Goal: Find specific page/section: Find specific page/section

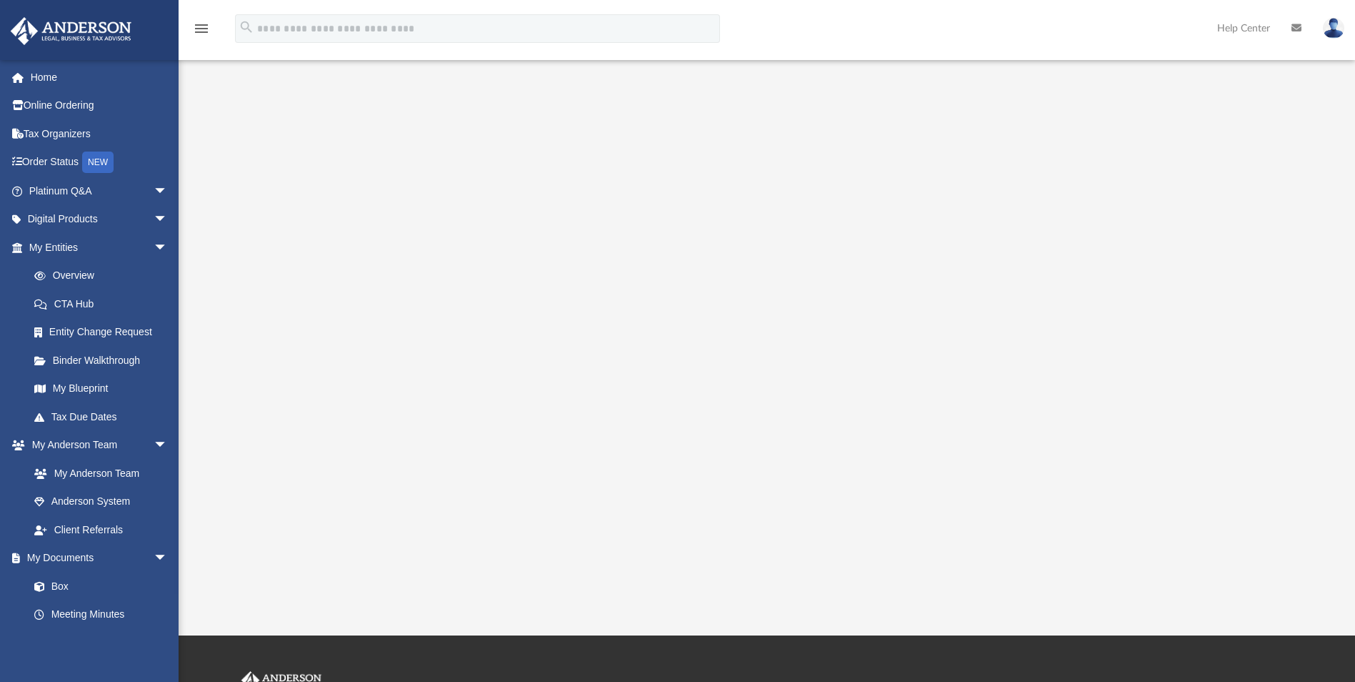
scroll to position [143, 0]
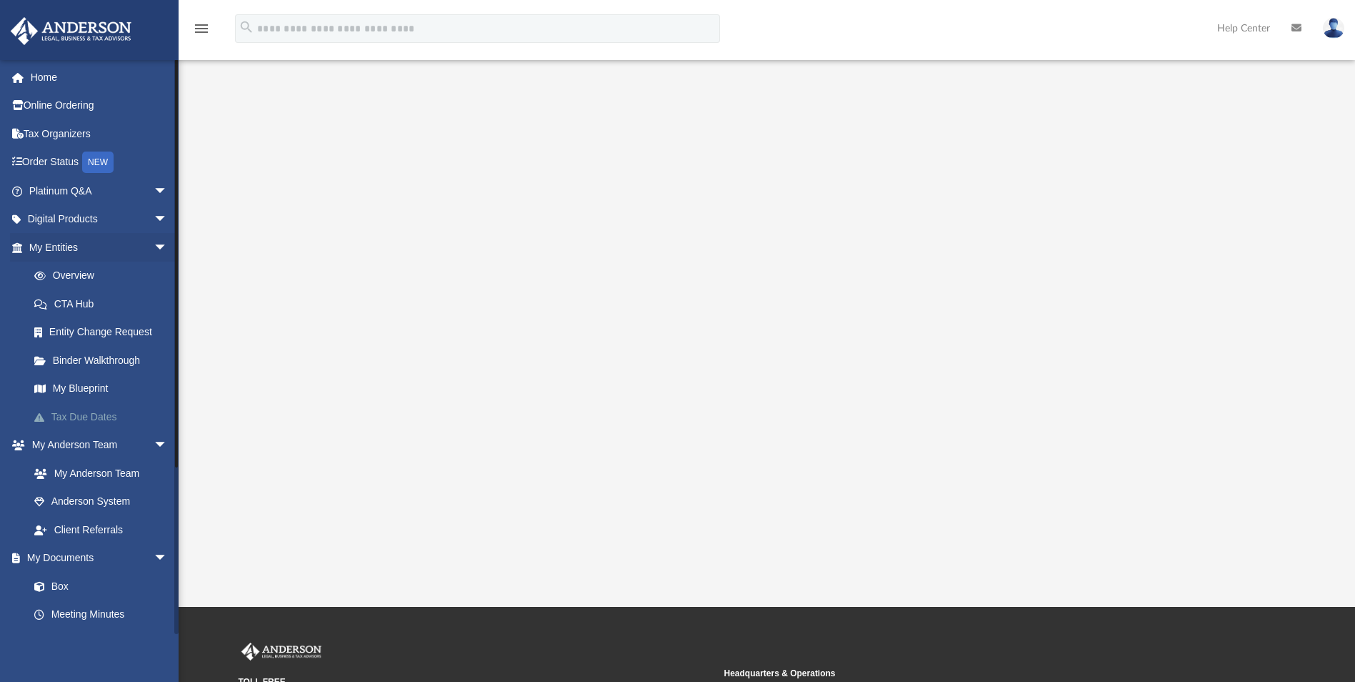
click at [101, 418] on link "Tax Due Dates" at bounding box center [104, 416] width 169 height 29
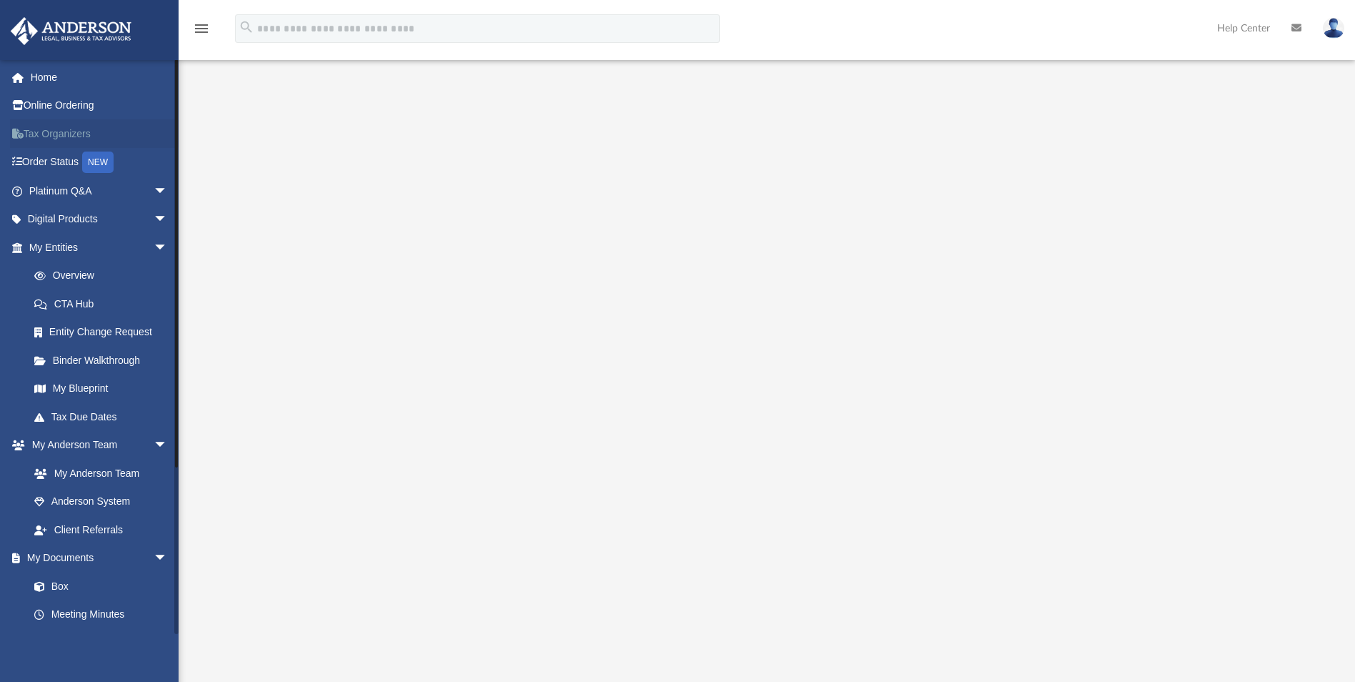
scroll to position [0, 0]
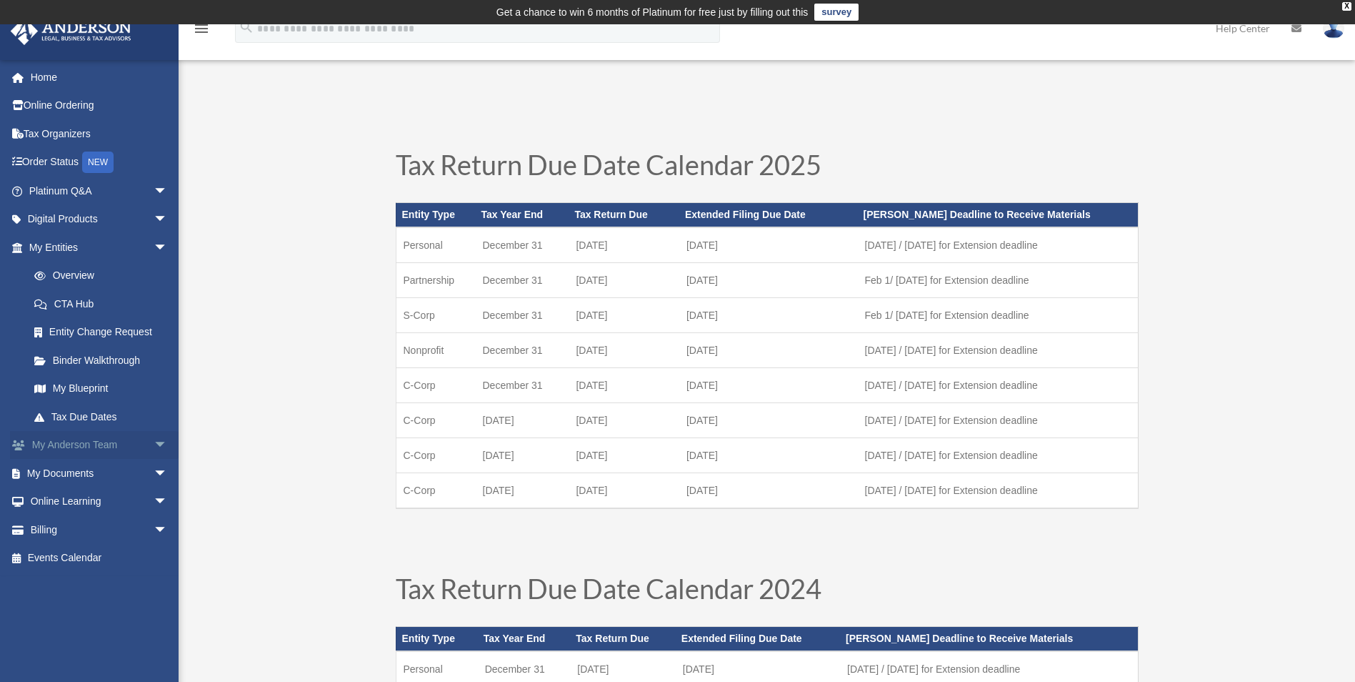
click at [154, 444] on span "arrow_drop_down" at bounding box center [168, 445] width 29 height 29
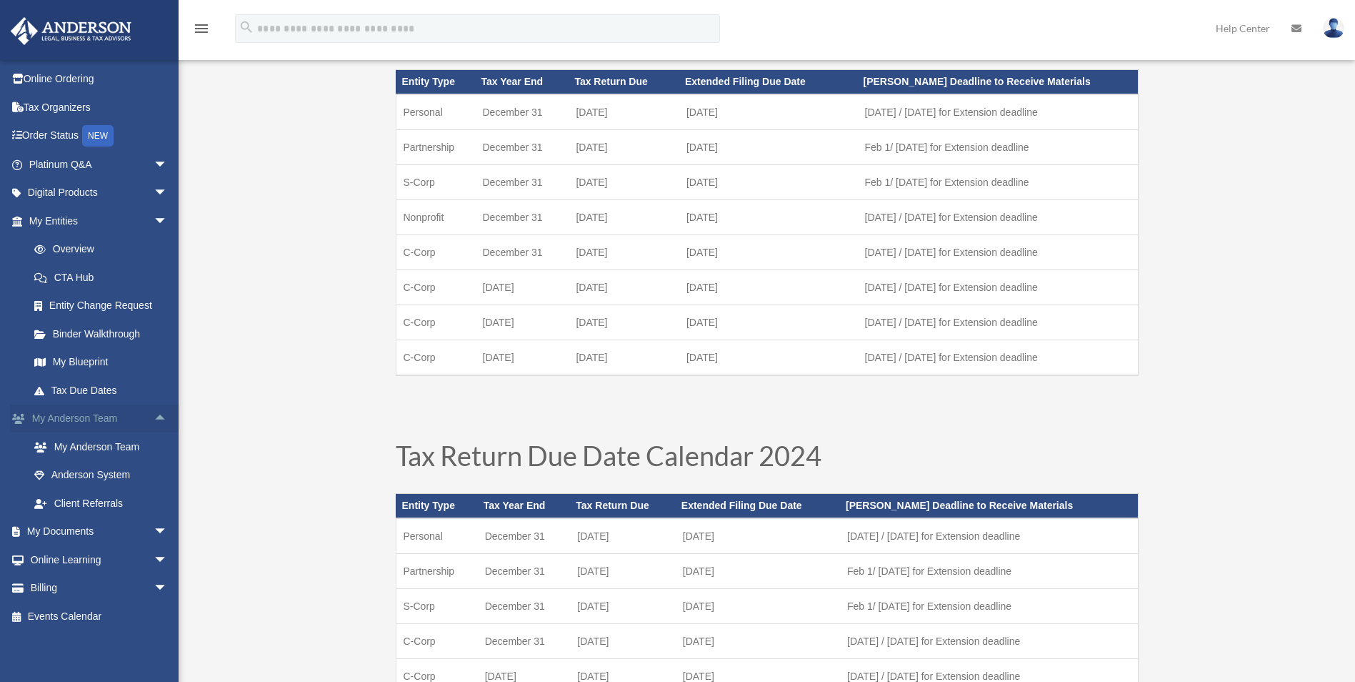
scroll to position [143, 0]
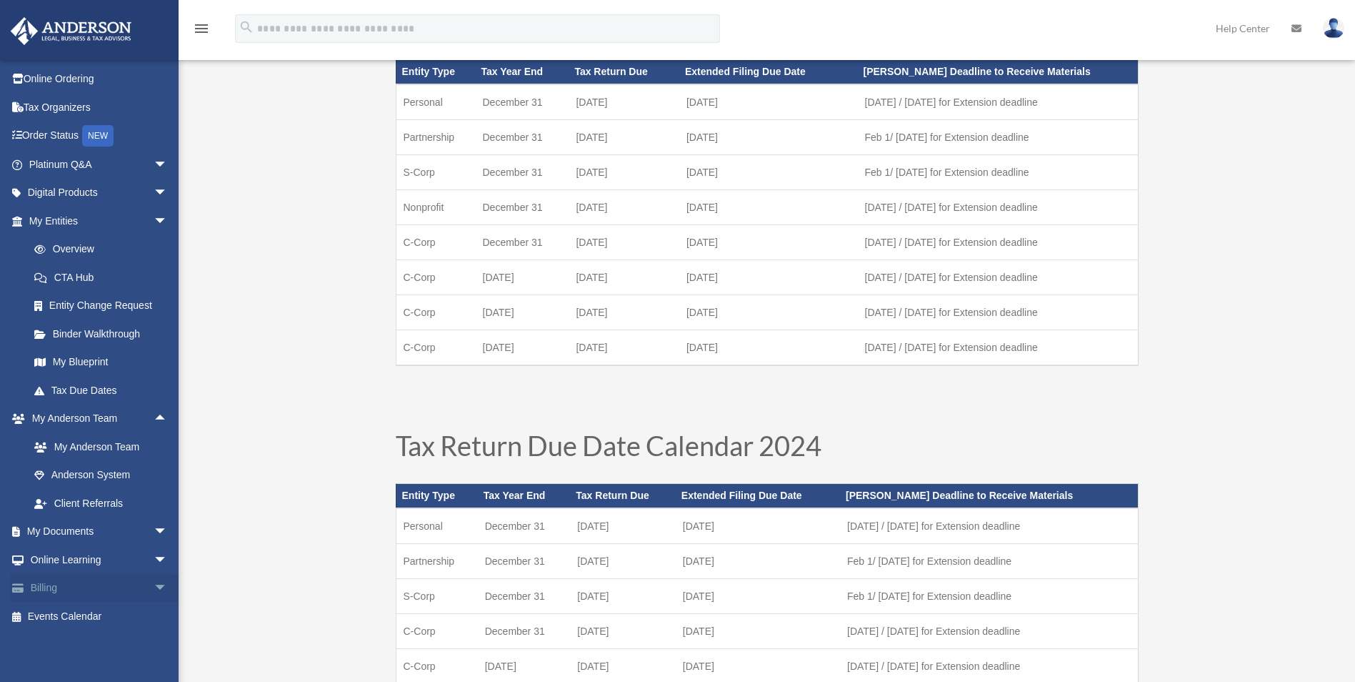
click at [154, 588] on span "arrow_drop_down" at bounding box center [168, 588] width 29 height 29
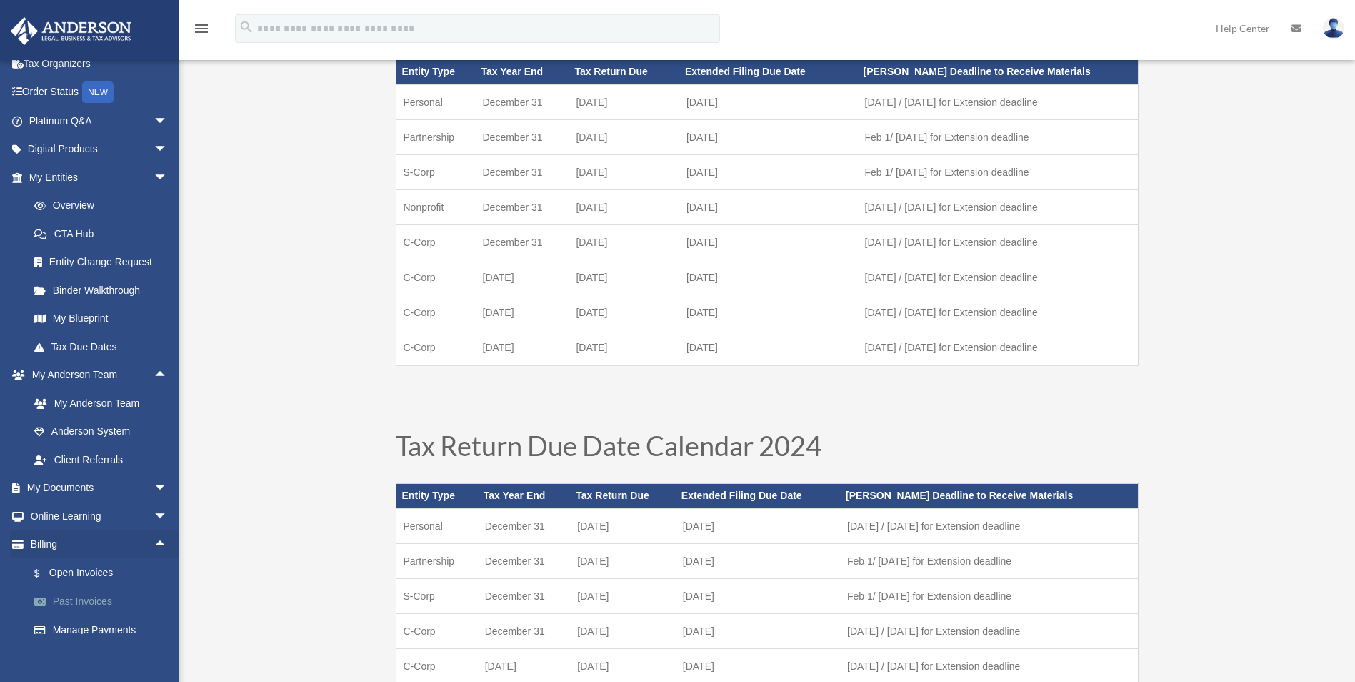
scroll to position [111, 0]
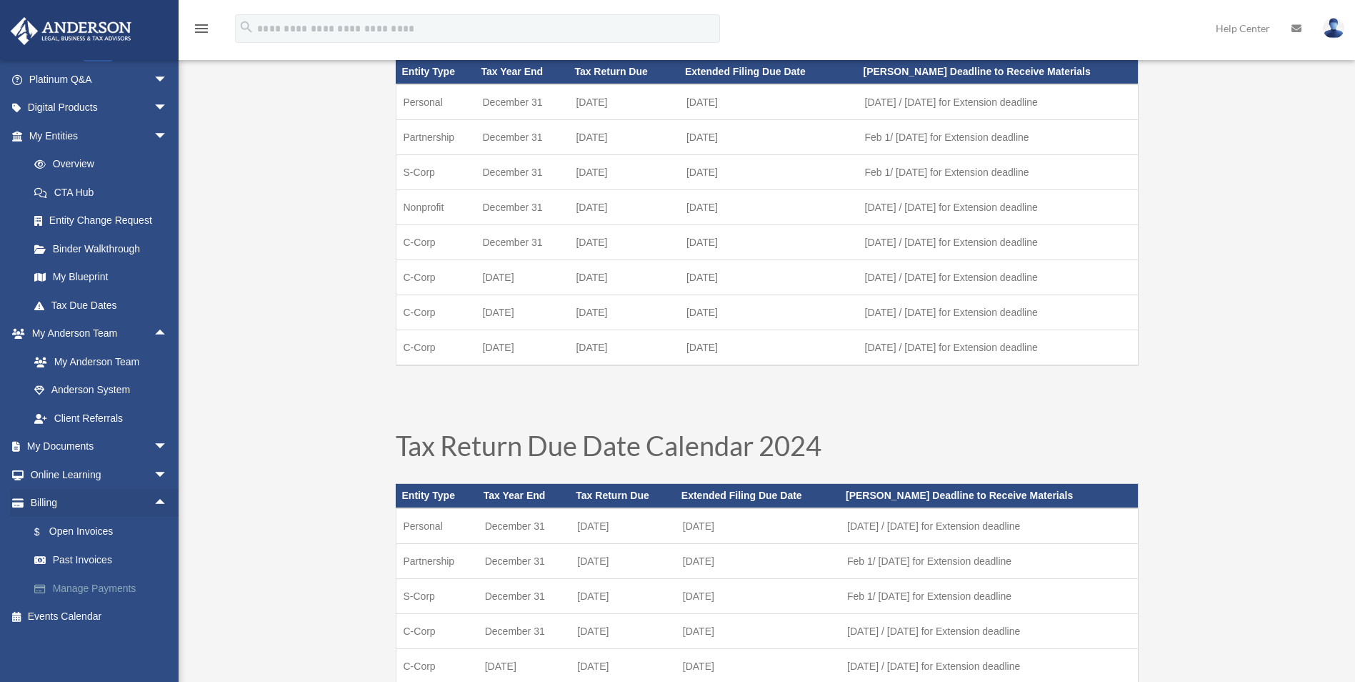
click at [81, 589] on link "Manage Payments" at bounding box center [104, 588] width 169 height 29
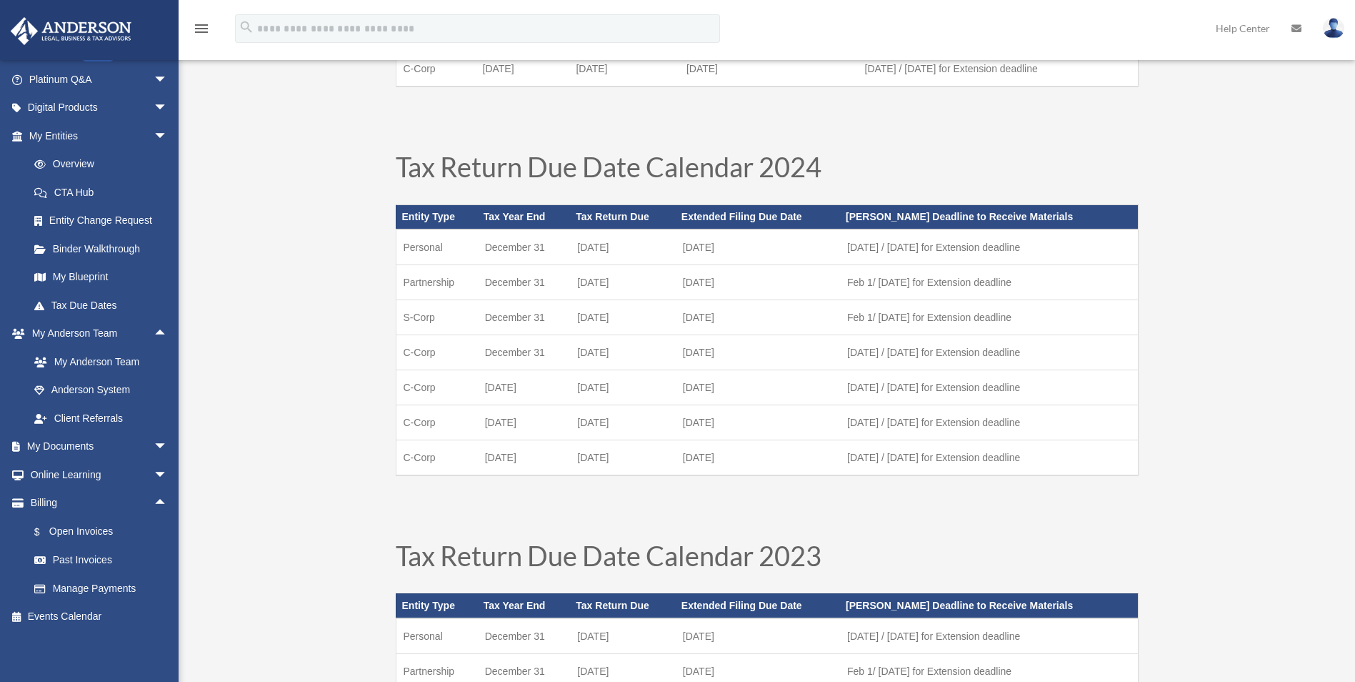
scroll to position [429, 0]
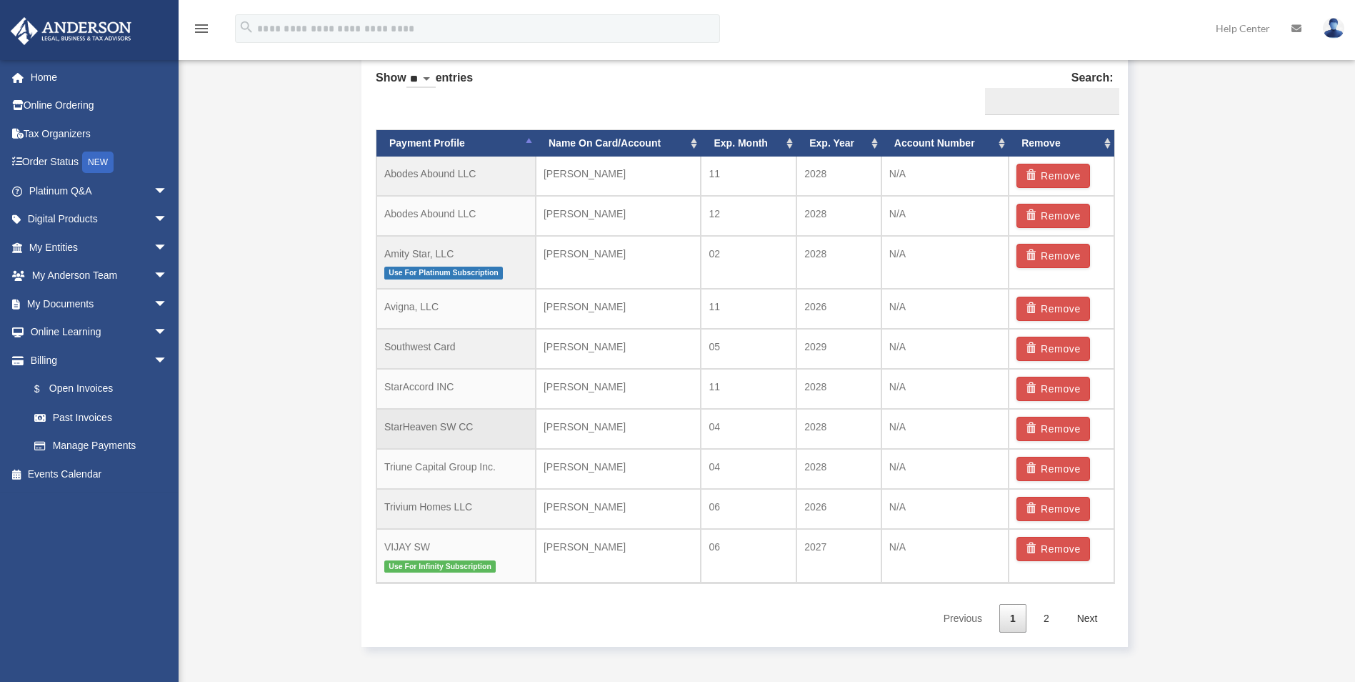
scroll to position [953, 0]
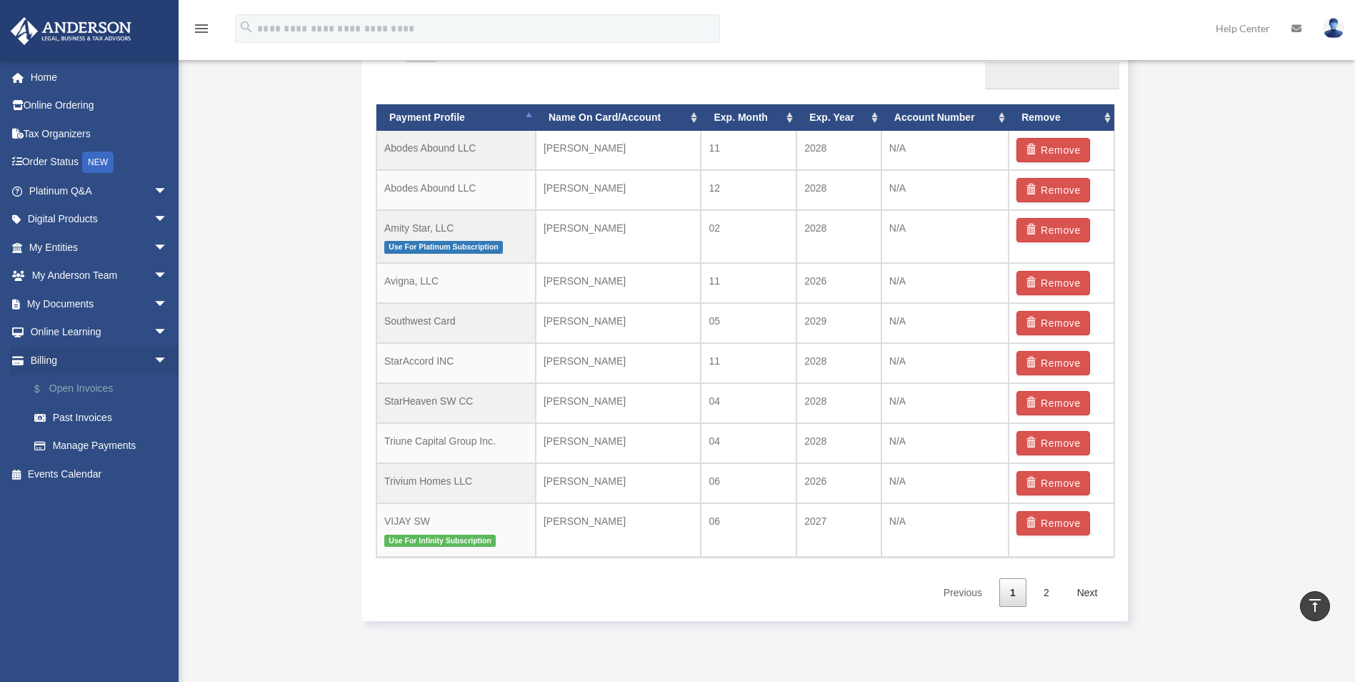
click at [94, 384] on link "$ Open Invoices" at bounding box center [104, 388] width 169 height 29
click at [90, 389] on link "$ Open Invoices" at bounding box center [104, 388] width 169 height 29
click at [84, 416] on link "Past Invoices" at bounding box center [104, 417] width 169 height 29
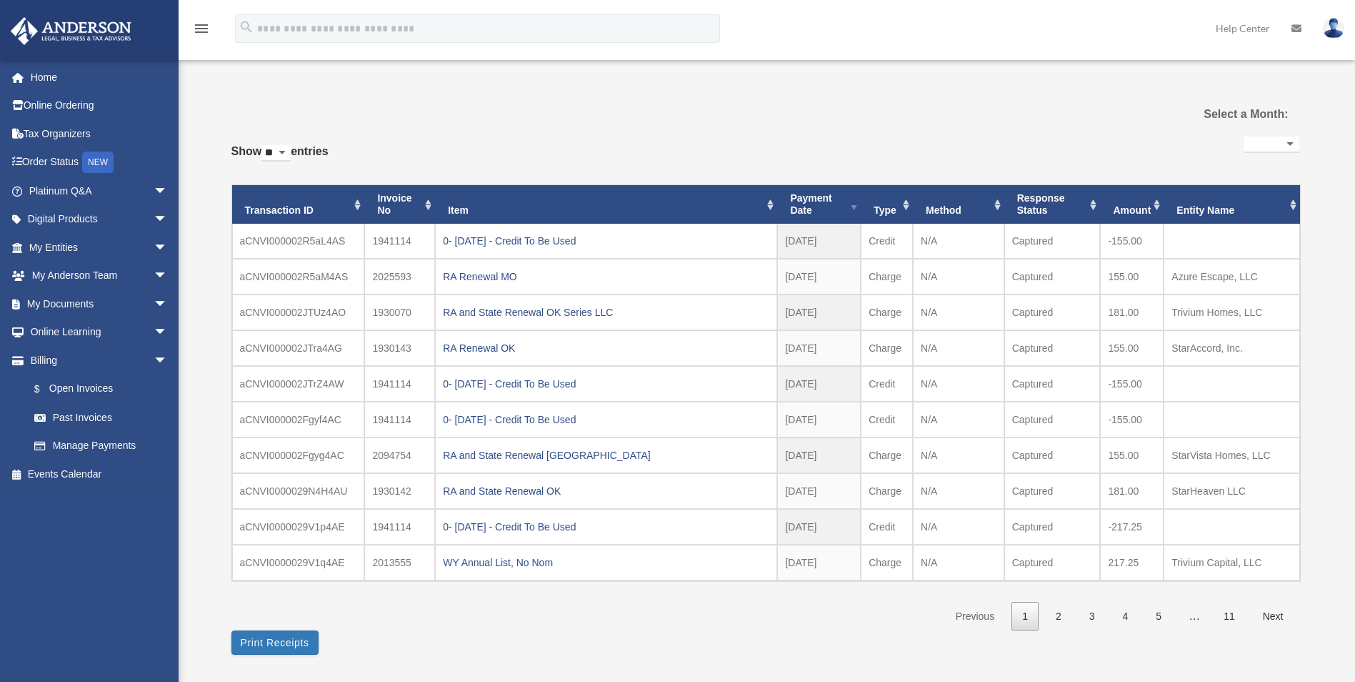
select select
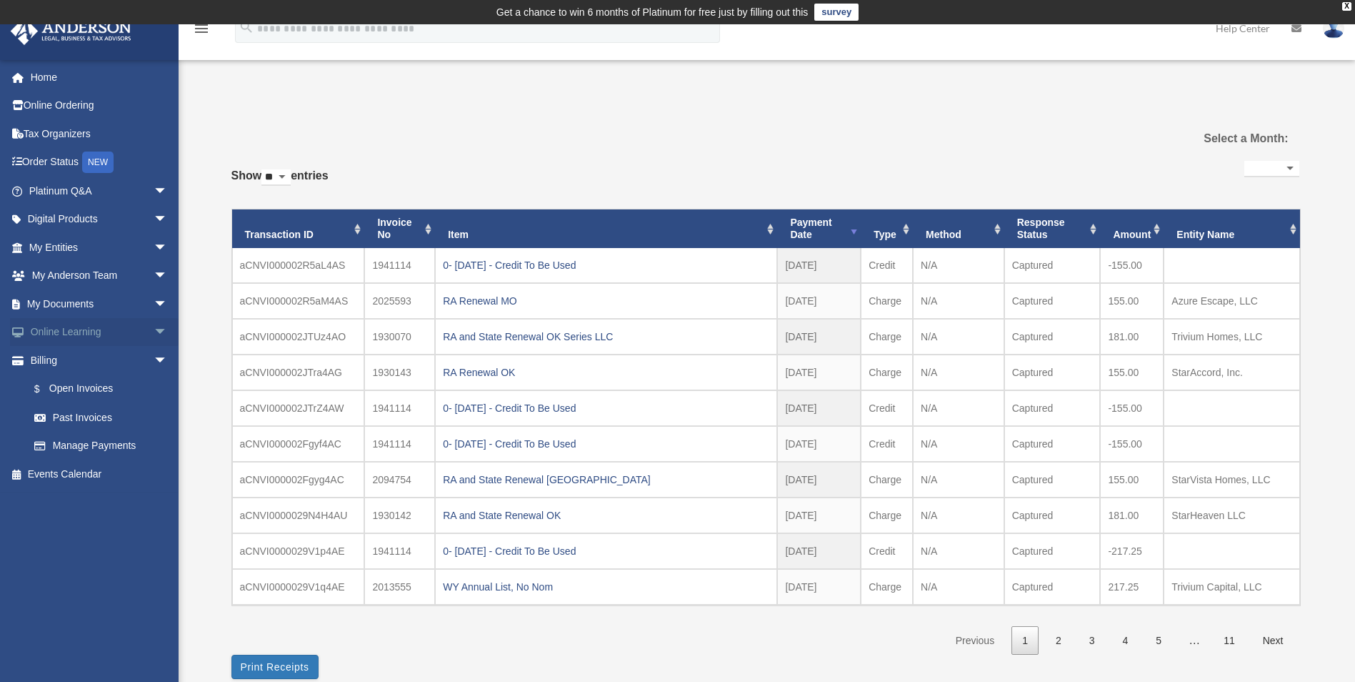
click at [154, 328] on span "arrow_drop_down" at bounding box center [168, 332] width 29 height 29
click at [154, 301] on span "arrow_drop_down" at bounding box center [168, 303] width 29 height 29
click at [63, 330] on link "Box" at bounding box center [104, 332] width 169 height 29
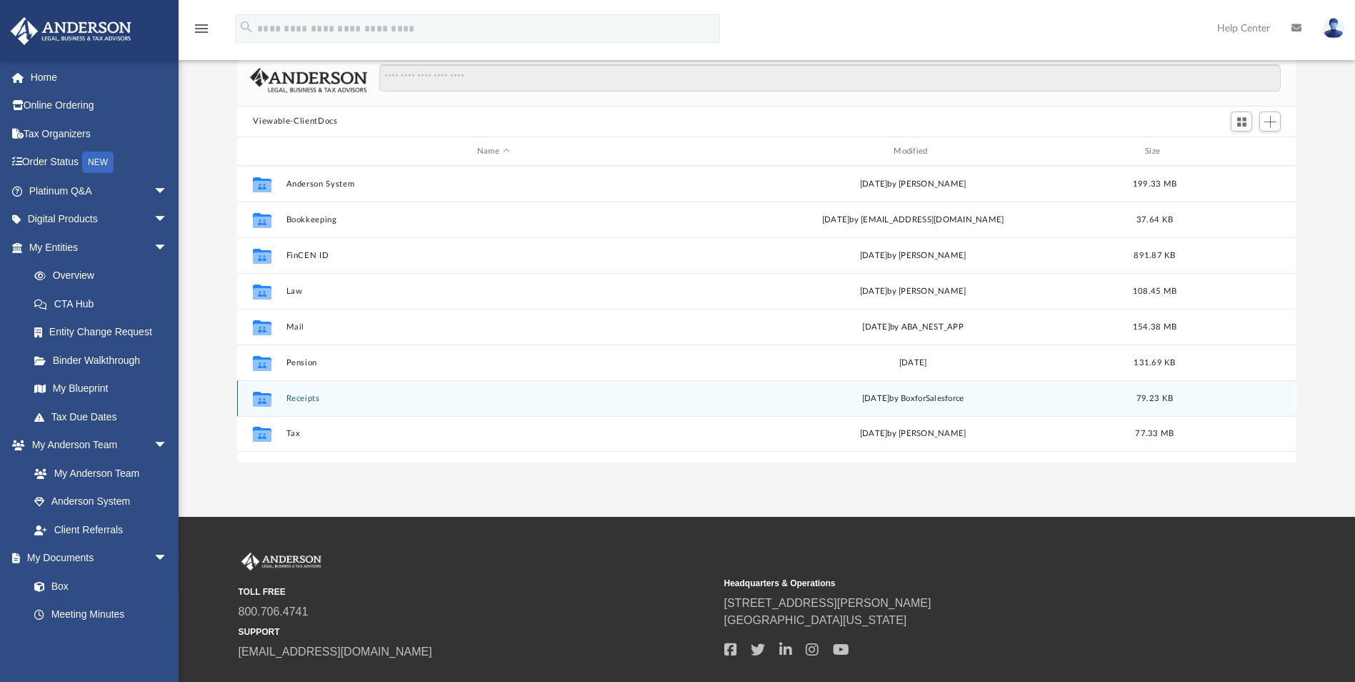
scroll to position [143, 0]
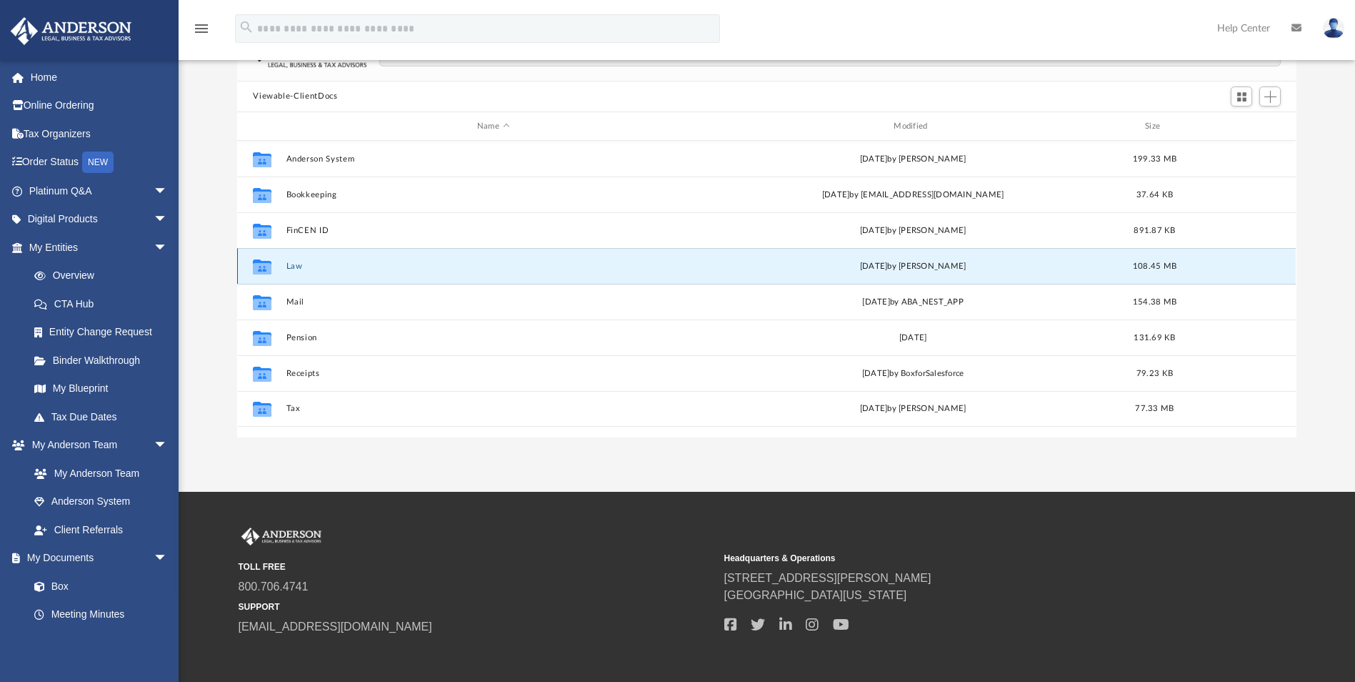
click at [289, 266] on button "Law" at bounding box center [493, 265] width 414 height 9
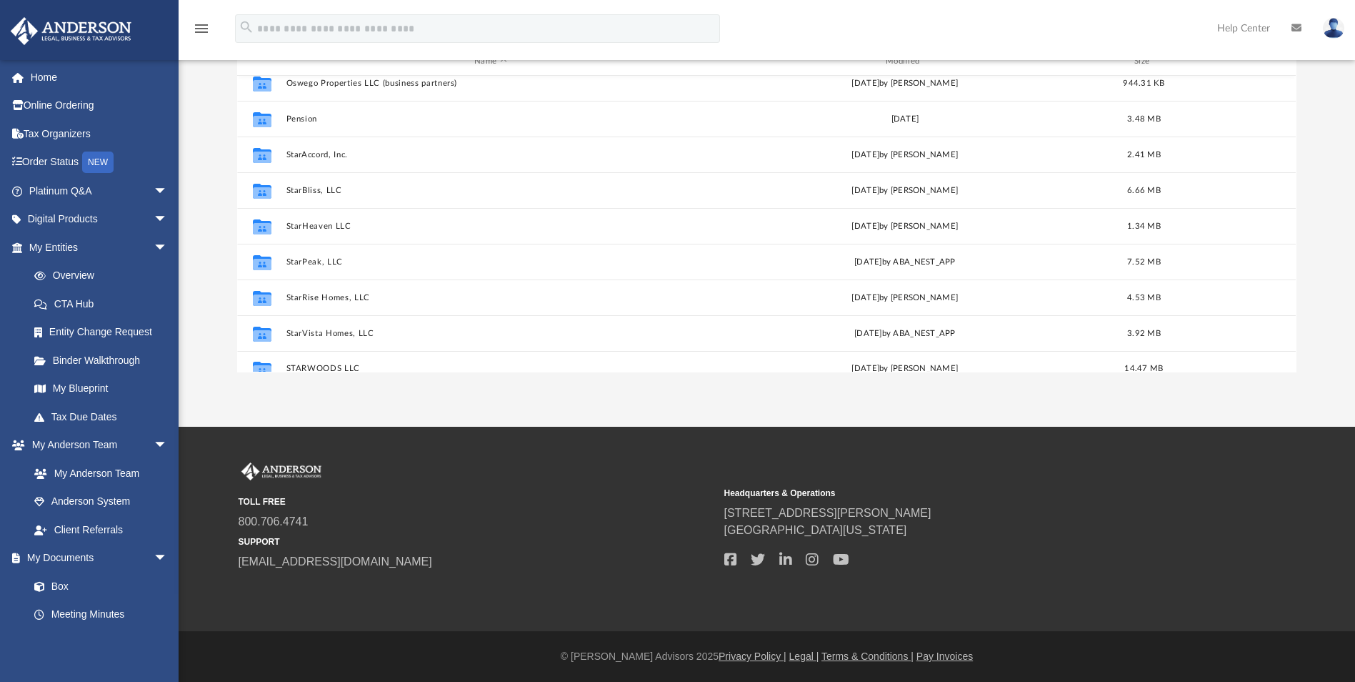
scroll to position [240, 0]
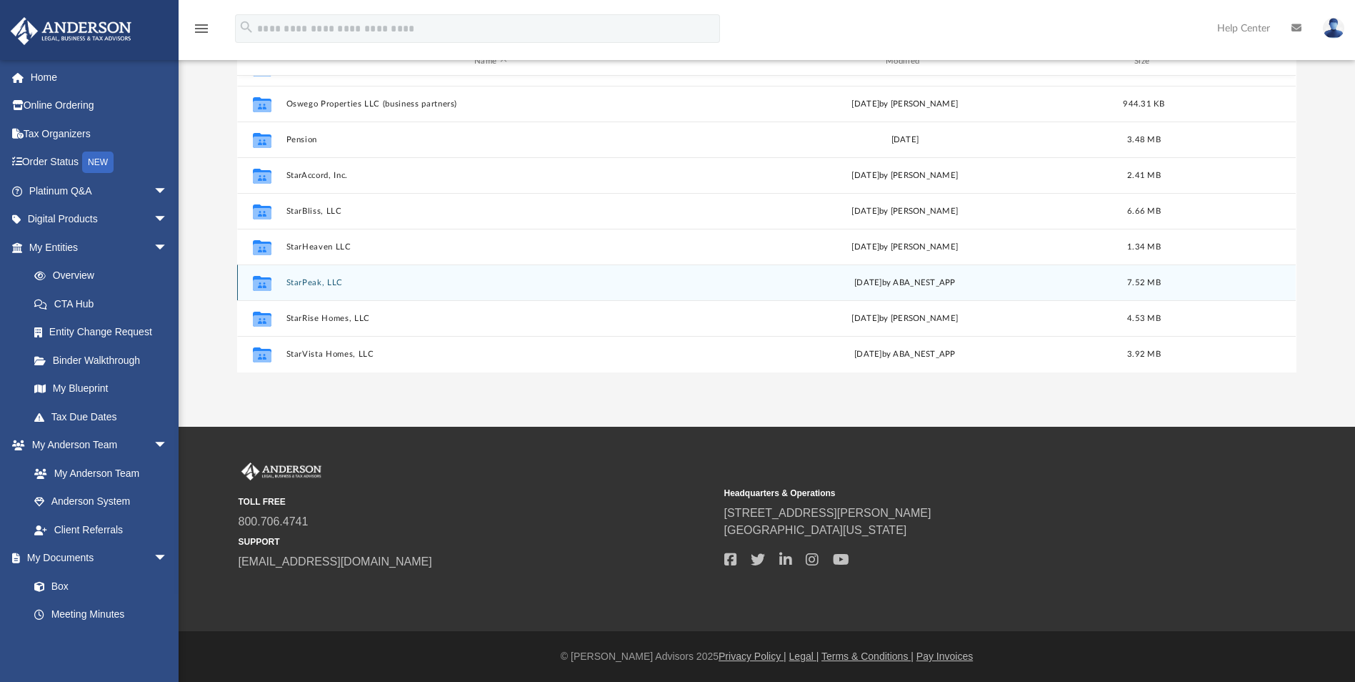
click at [302, 280] on button "StarPeak, LLC" at bounding box center [490, 282] width 409 height 9
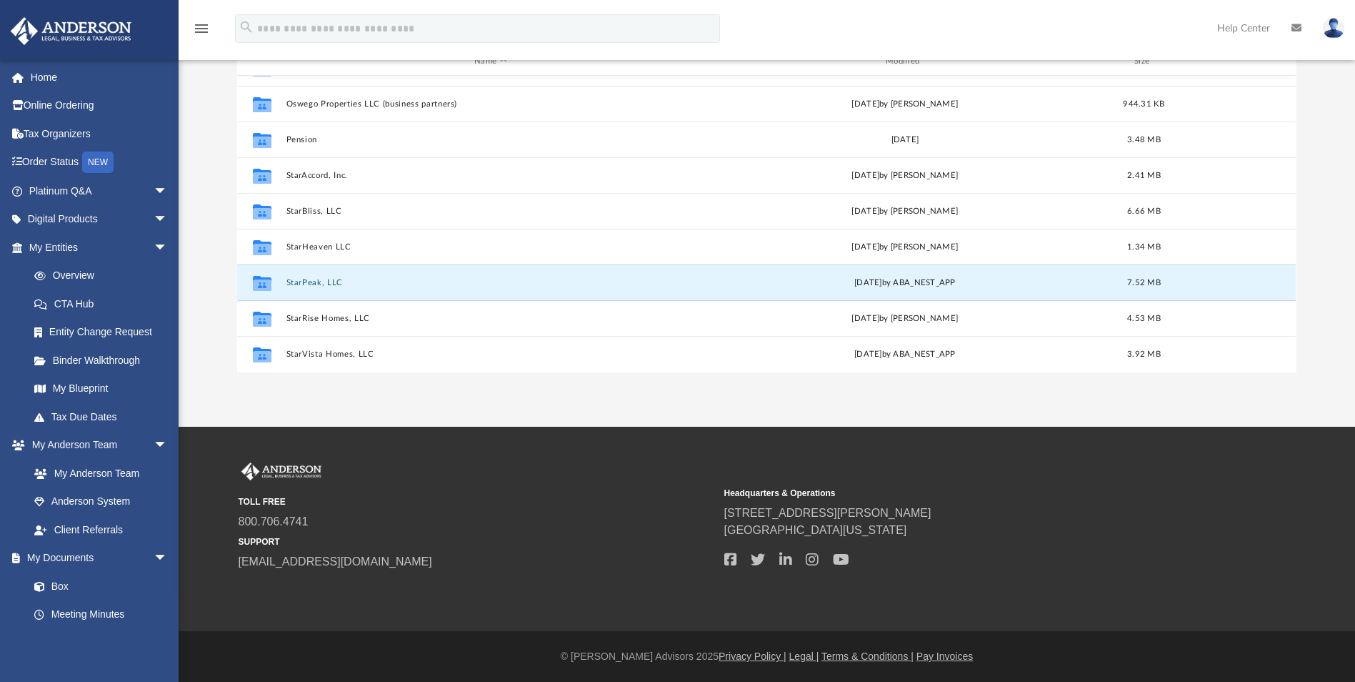
scroll to position [0, 0]
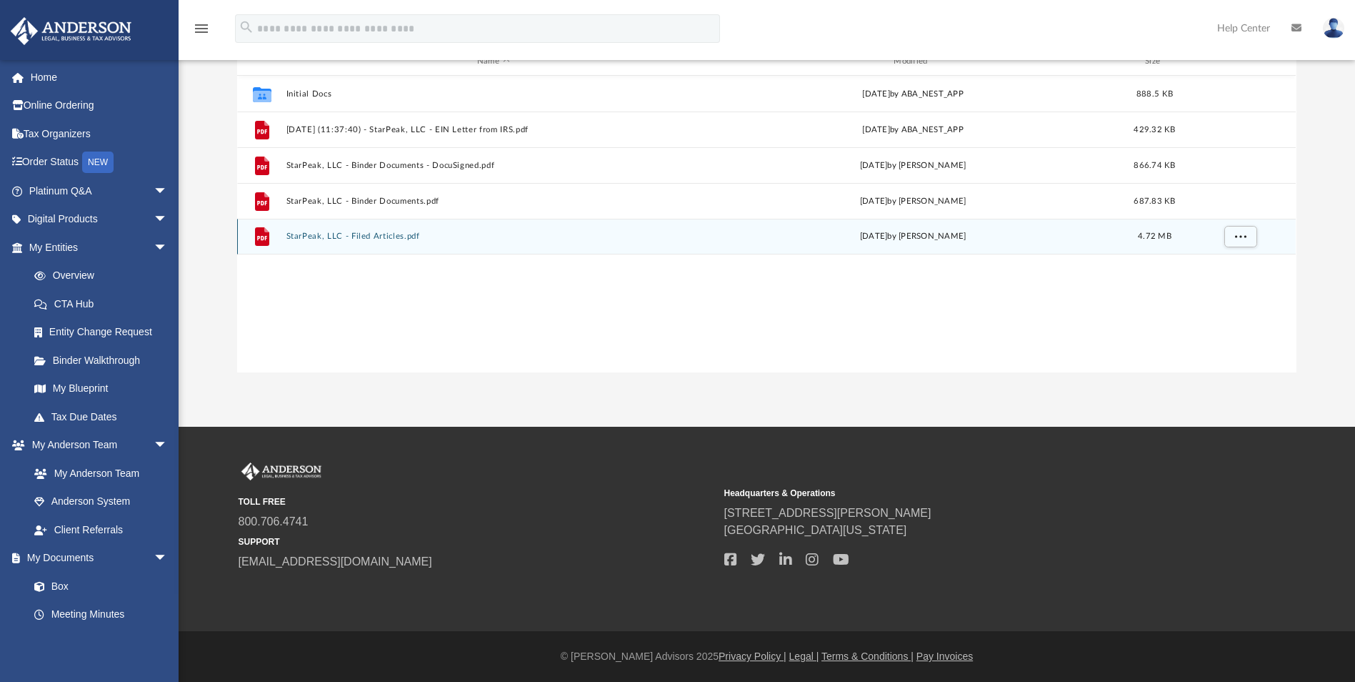
click at [376, 233] on button "StarPeak, LLC - Filed Articles.pdf" at bounding box center [493, 236] width 414 height 9
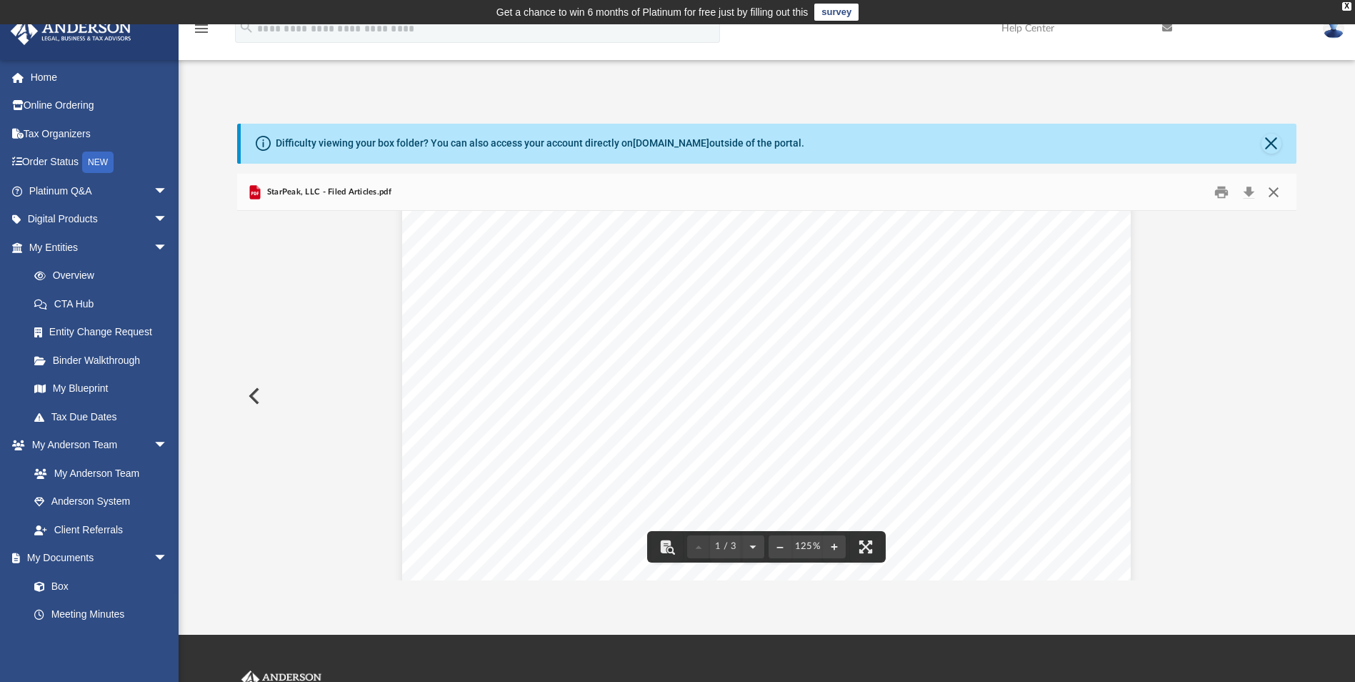
click at [1270, 194] on button "Close" at bounding box center [1274, 192] width 26 height 22
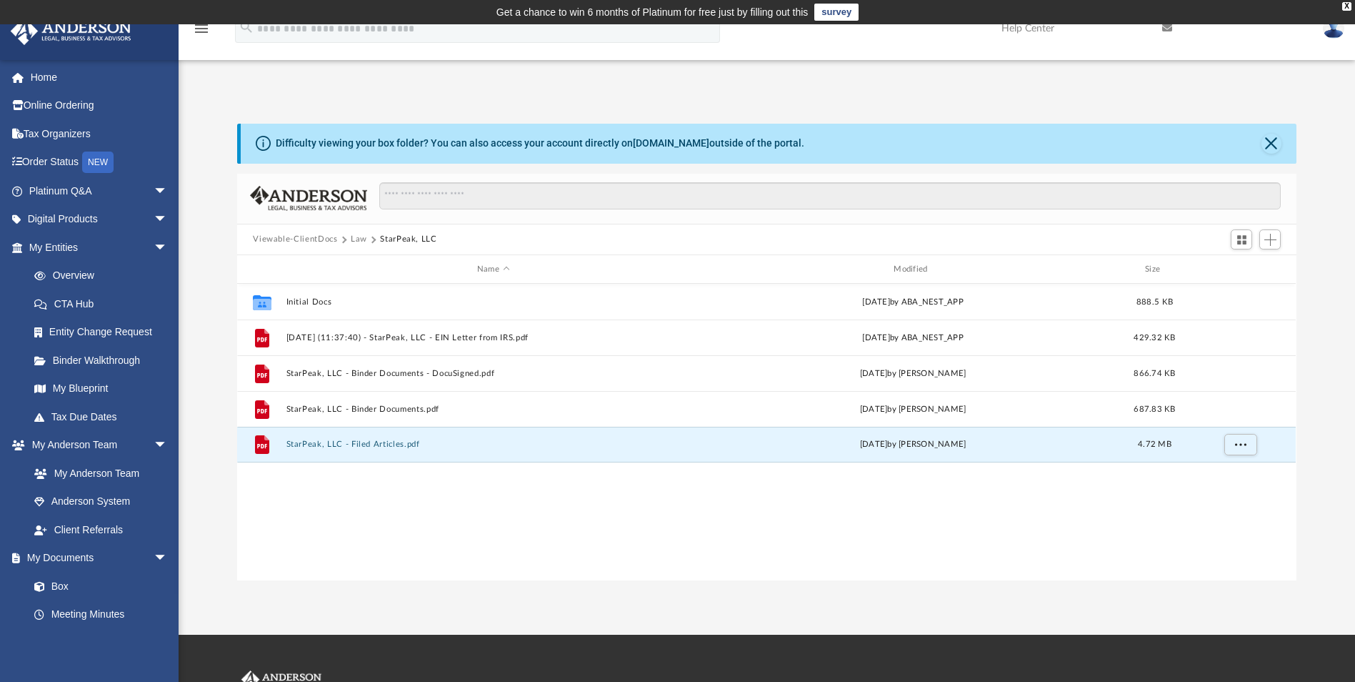
click at [359, 240] on button "Law" at bounding box center [359, 239] width 16 height 13
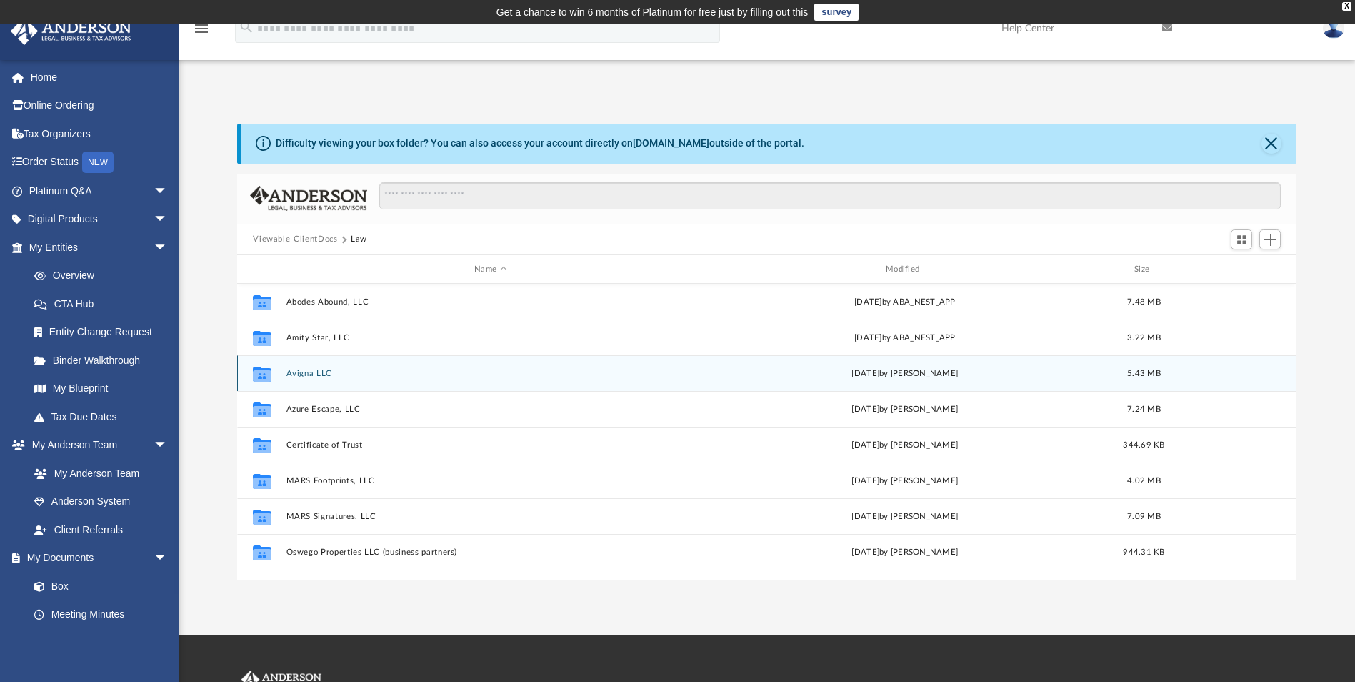
click at [314, 374] on button "Avigna LLC" at bounding box center [490, 373] width 409 height 9
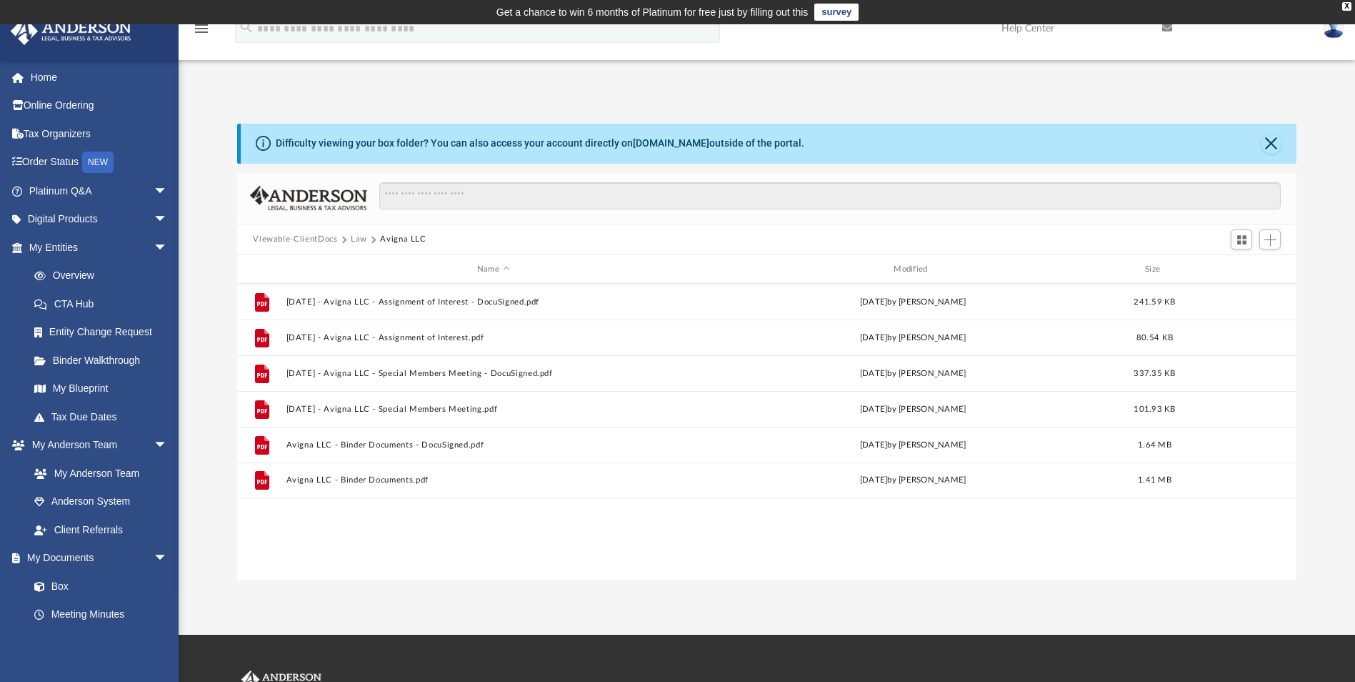
click at [355, 236] on button "Law" at bounding box center [359, 239] width 16 height 13
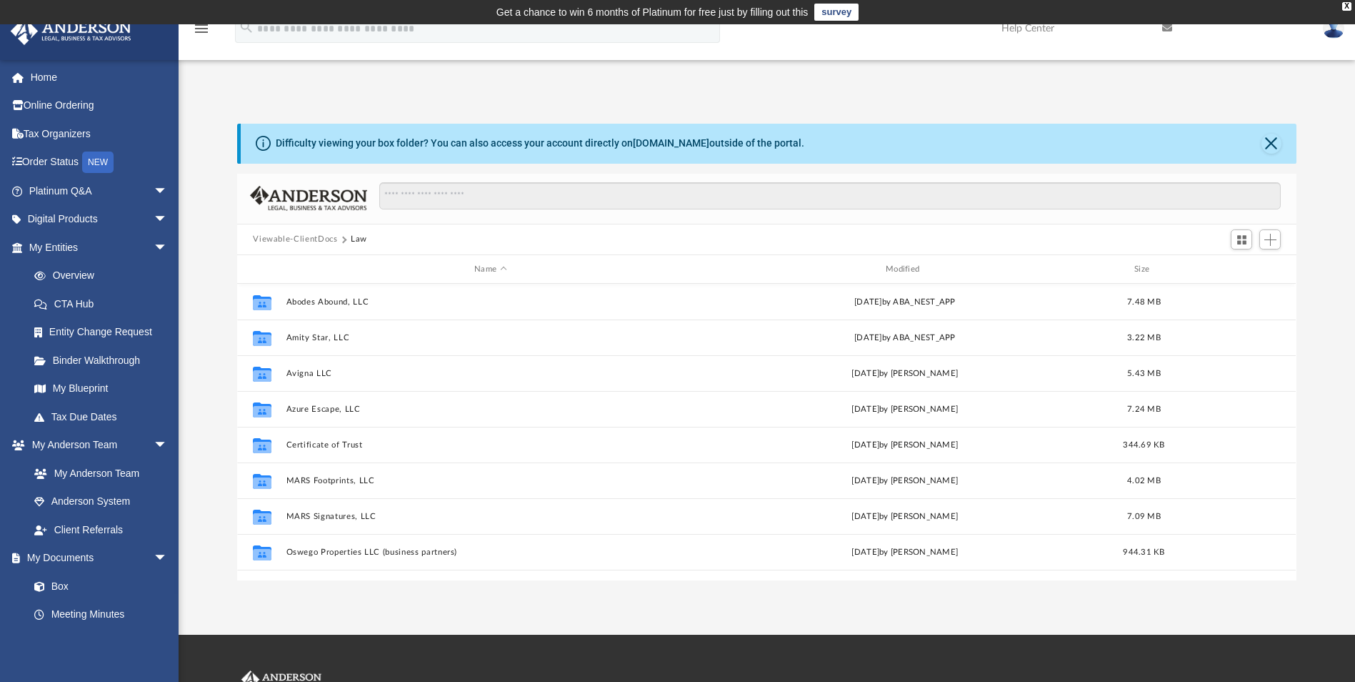
click at [299, 236] on button "Viewable-ClientDocs" at bounding box center [295, 239] width 84 height 13
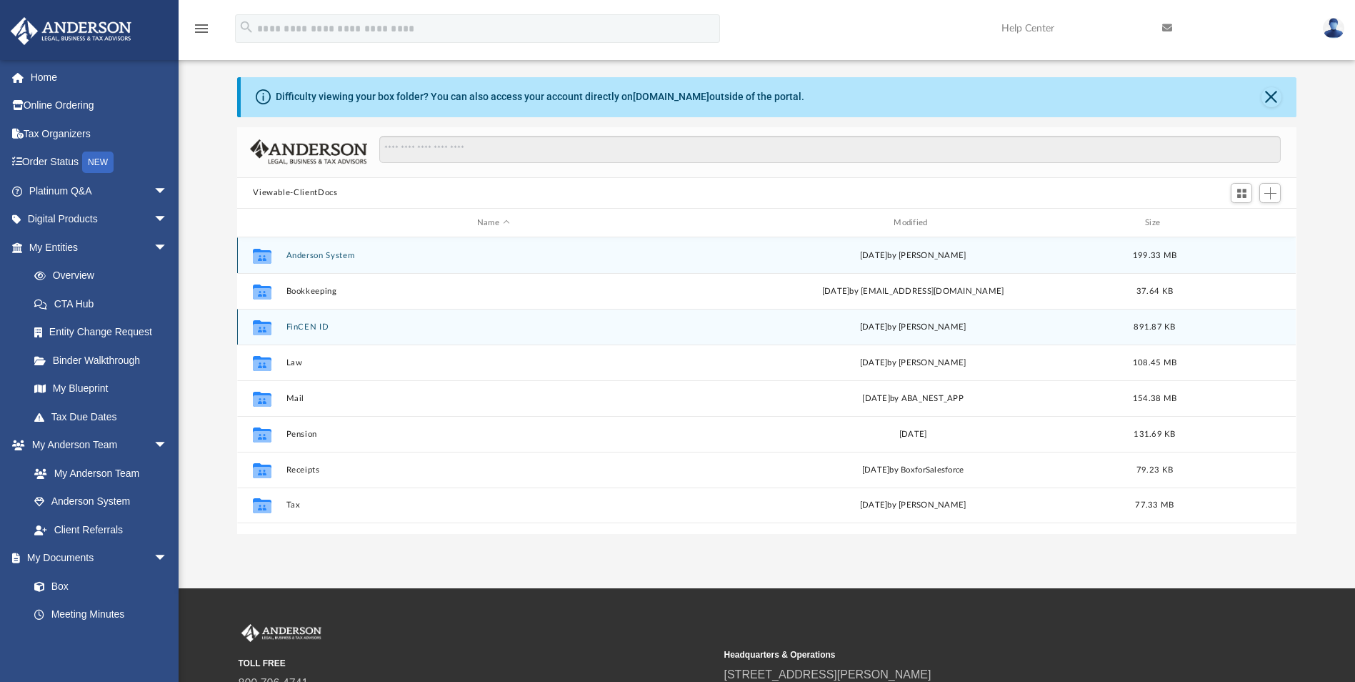
scroll to position [71, 0]
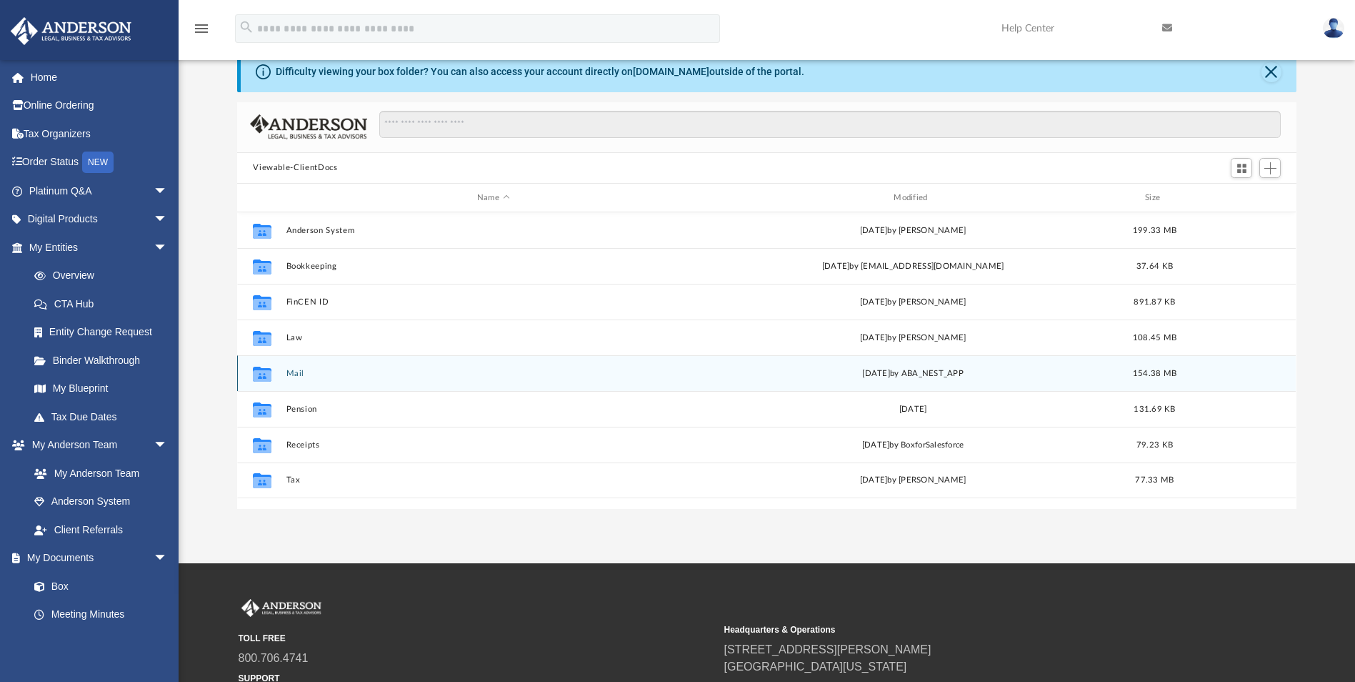
click at [297, 371] on button "Mail" at bounding box center [493, 373] width 414 height 9
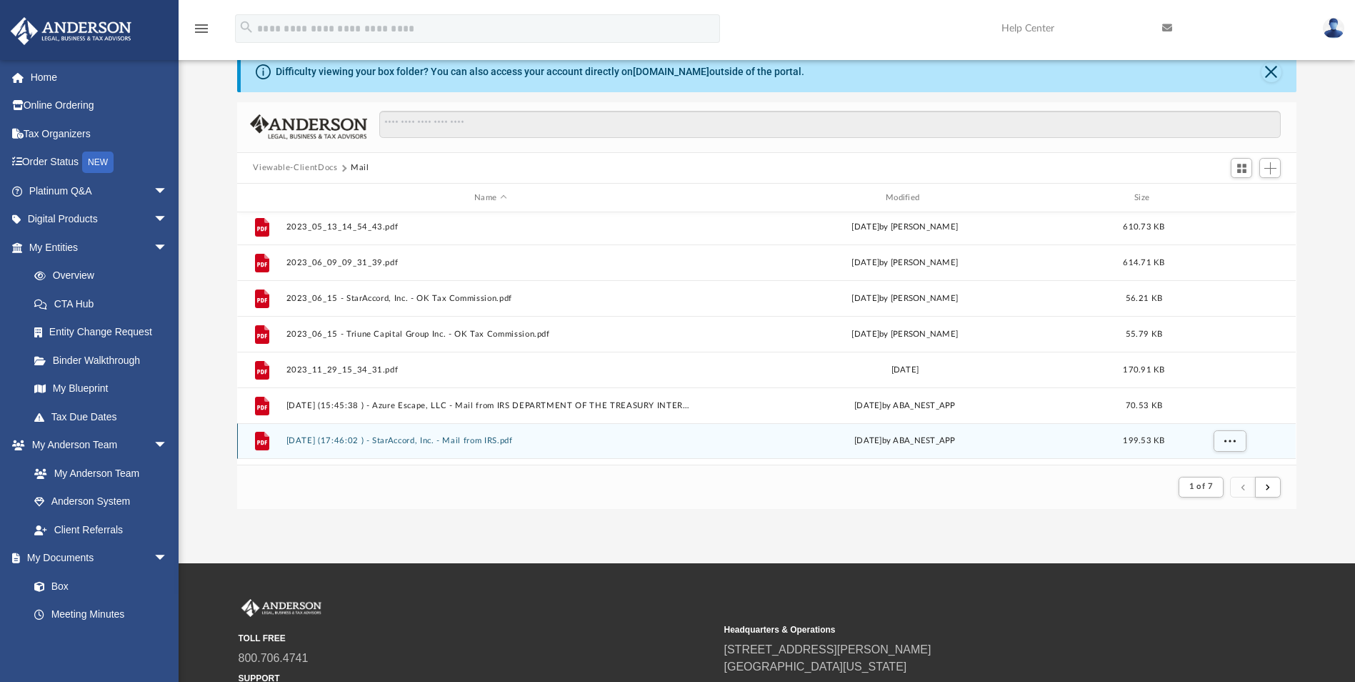
scroll to position [0, 0]
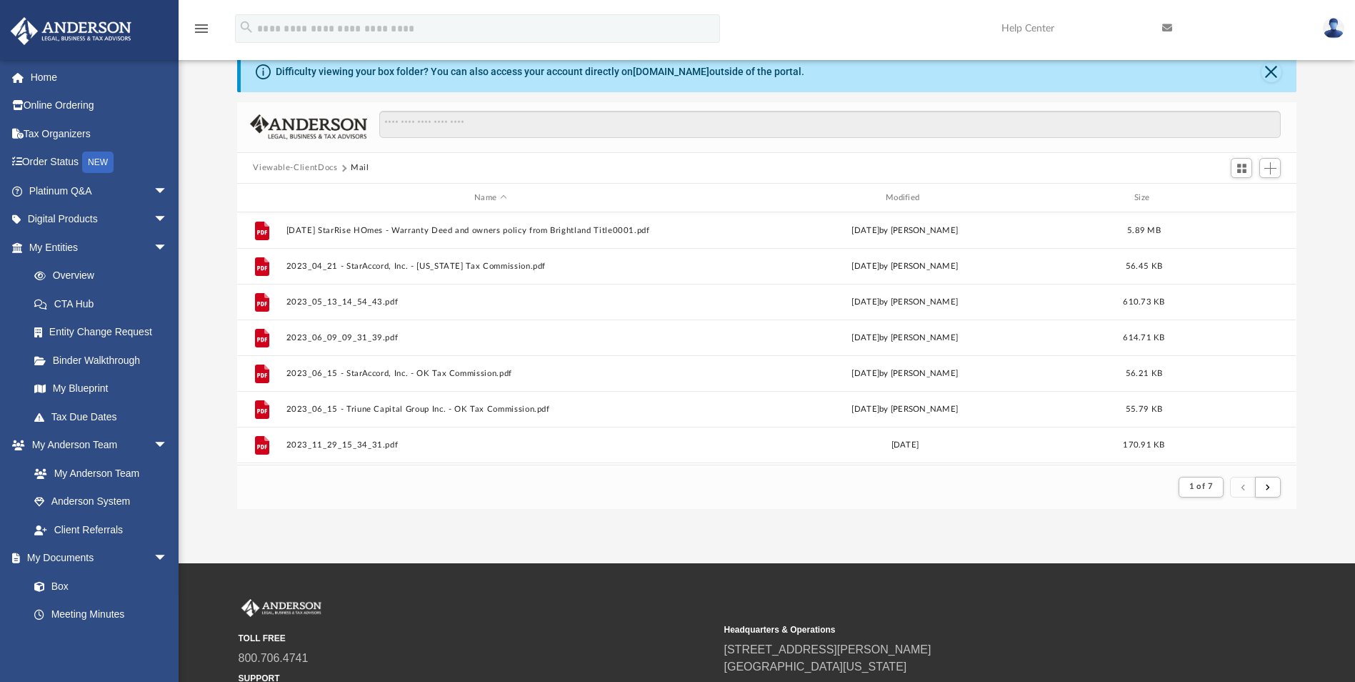
click at [265, 168] on button "Viewable-ClientDocs" at bounding box center [295, 167] width 84 height 13
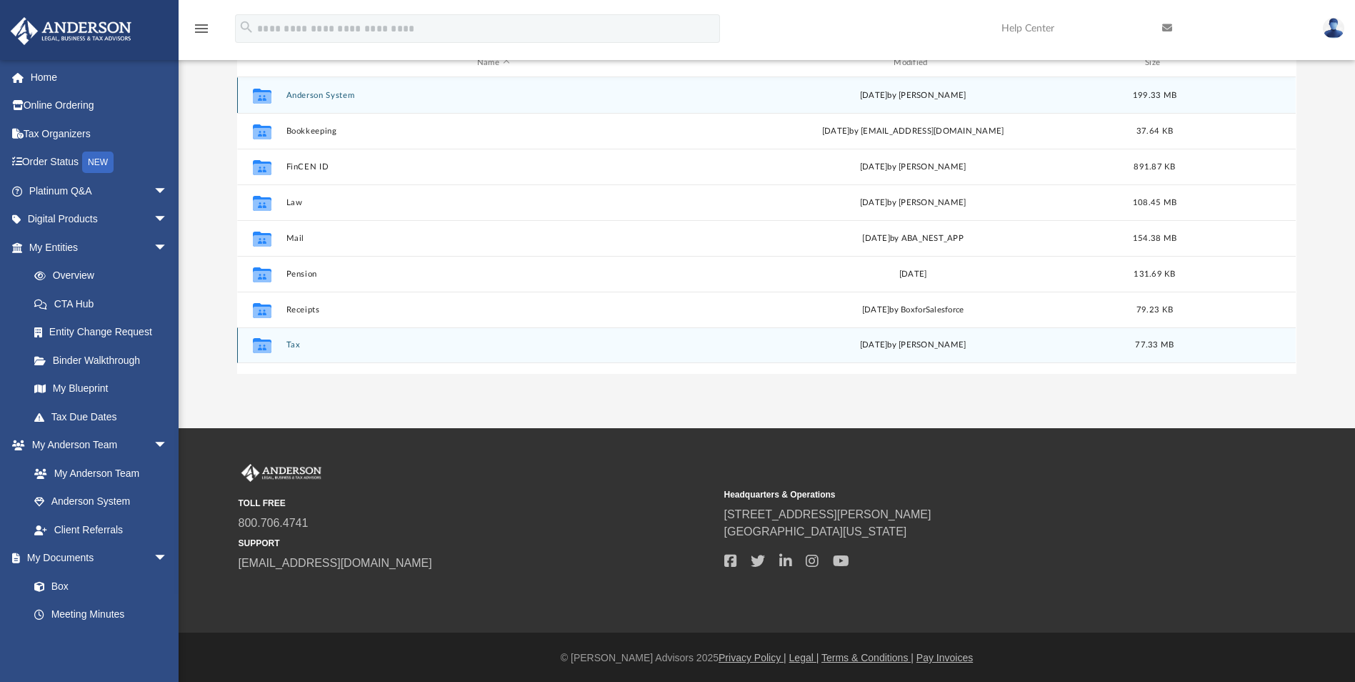
scroll to position [208, 0]
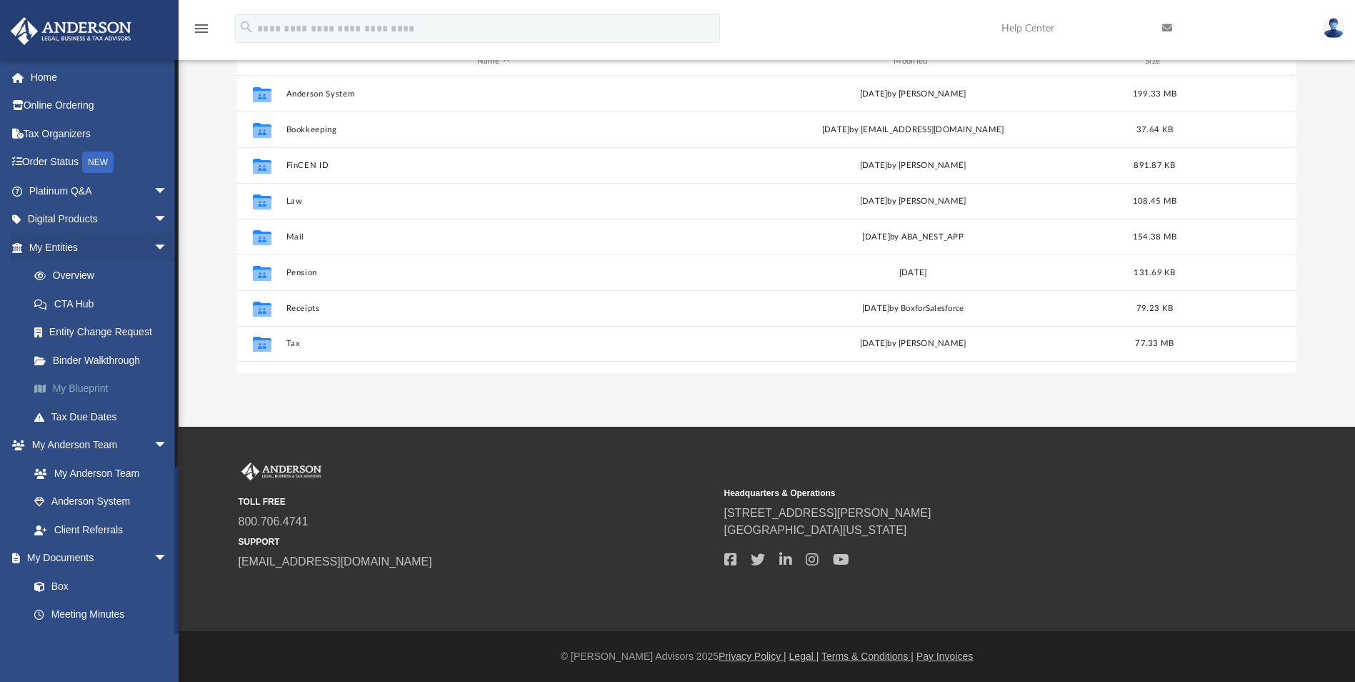
click at [95, 386] on link "My Blueprint" at bounding box center [104, 388] width 169 height 29
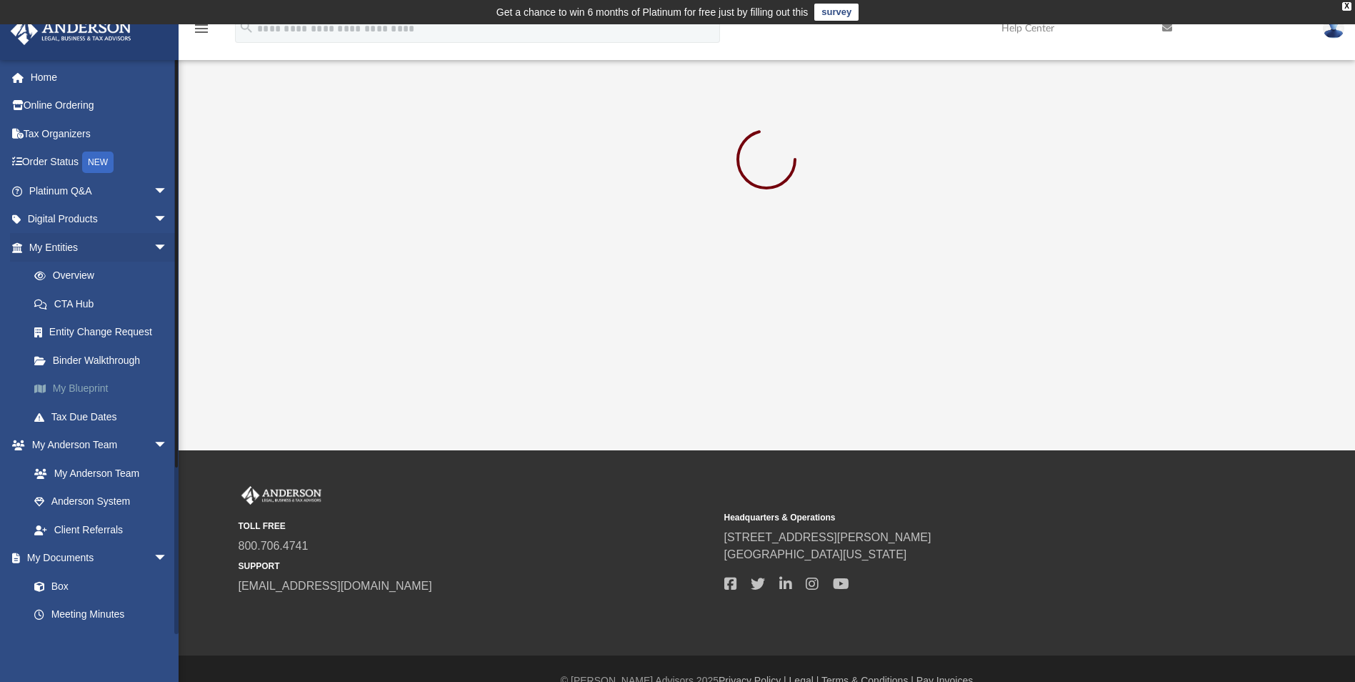
click at [86, 388] on link "My Blueprint" at bounding box center [104, 388] width 169 height 29
click at [63, 388] on link "My Blueprint" at bounding box center [104, 388] width 169 height 29
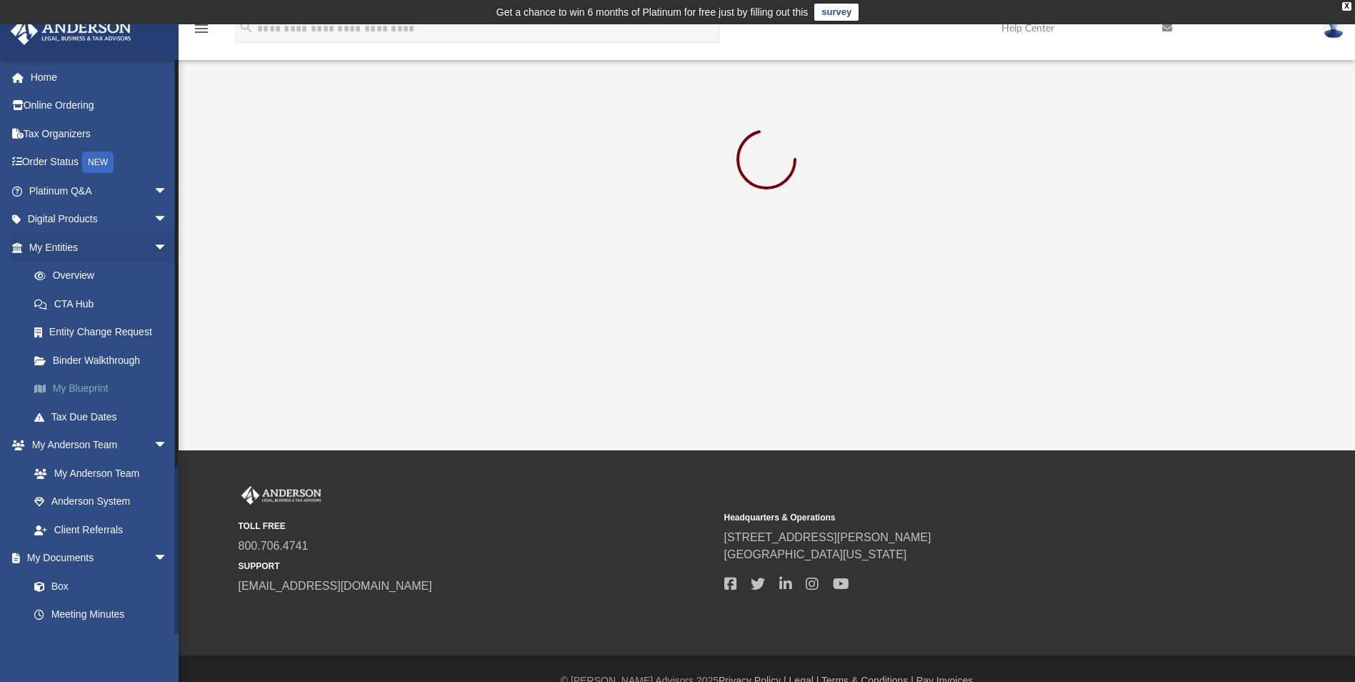
click at [63, 388] on link "My Blueprint" at bounding box center [104, 388] width 169 height 29
click at [74, 389] on link "My Blueprint" at bounding box center [104, 388] width 169 height 29
click at [106, 384] on link "My Blueprint" at bounding box center [104, 388] width 169 height 29
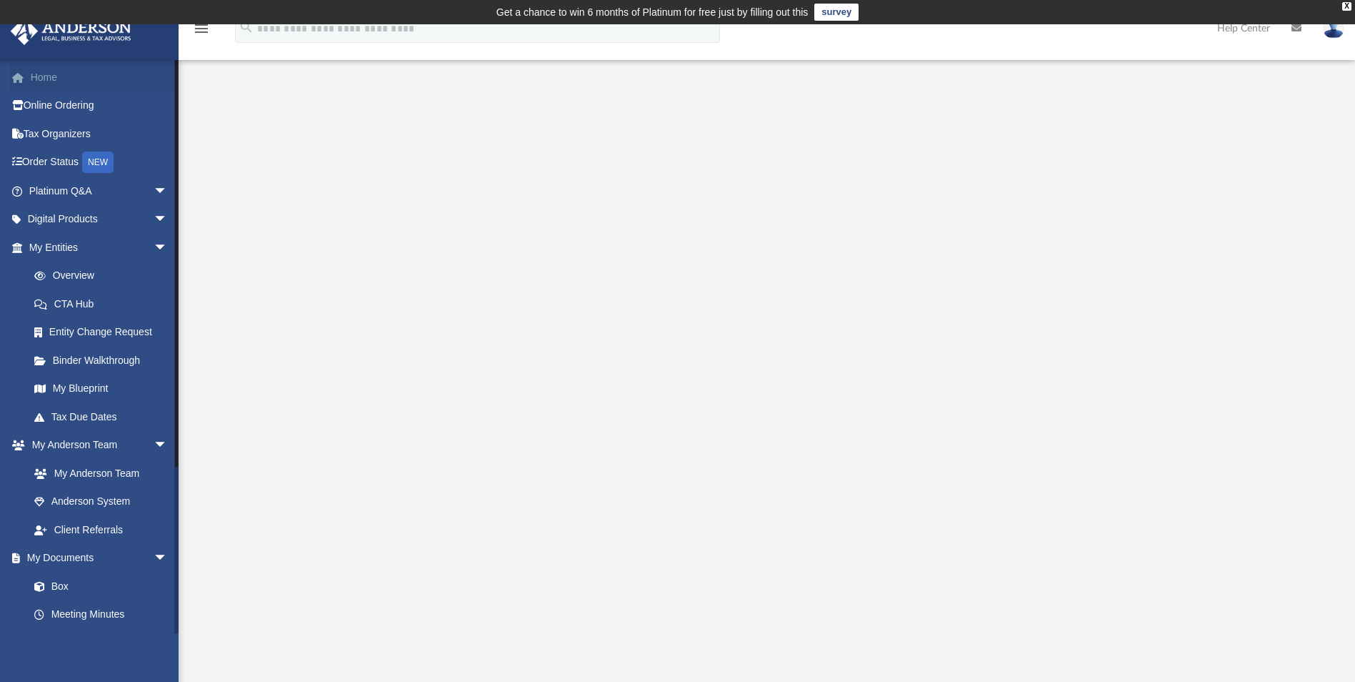
click at [40, 81] on link "Home" at bounding box center [99, 77] width 179 height 29
